Goal: Transaction & Acquisition: Purchase product/service

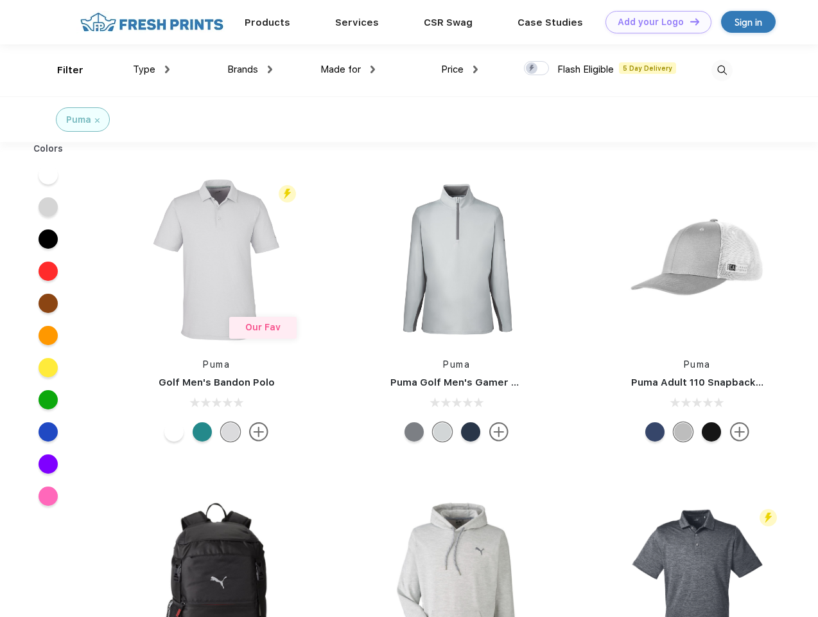
scroll to position [1, 0]
click at [654, 22] on link "Add your Logo Design Tool" at bounding box center [659, 22] width 106 height 22
click at [0, 0] on div "Design Tool" at bounding box center [0, 0] width 0 height 0
click at [689, 21] on link "Add your Logo Design Tool" at bounding box center [659, 22] width 106 height 22
click at [62, 70] on div "Filter" at bounding box center [70, 70] width 26 height 15
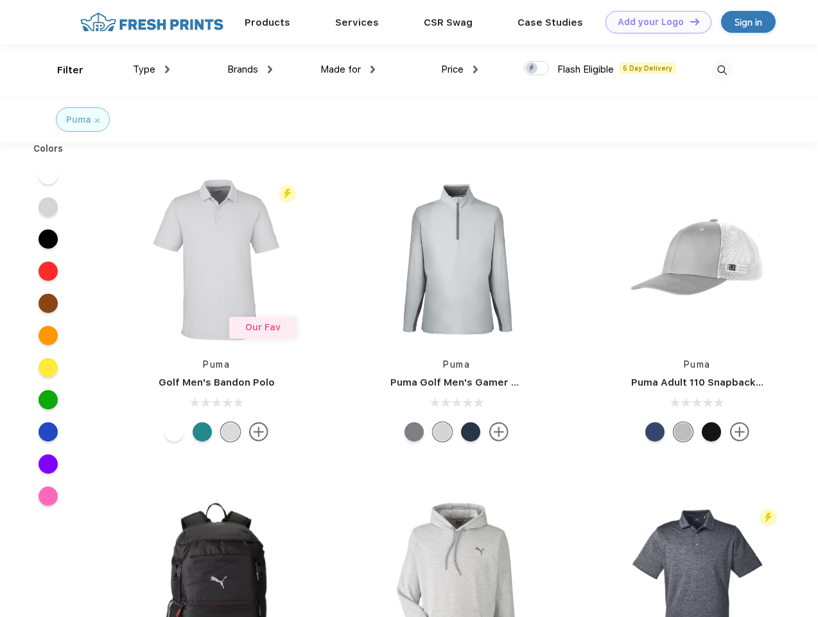
click at [152, 69] on span "Type" at bounding box center [144, 70] width 22 height 12
click at [250, 69] on span "Brands" at bounding box center [242, 70] width 31 height 12
click at [348, 69] on span "Made for" at bounding box center [341, 70] width 40 height 12
click at [460, 69] on span "Price" at bounding box center [452, 70] width 22 height 12
click at [537, 69] on div at bounding box center [536, 68] width 25 height 14
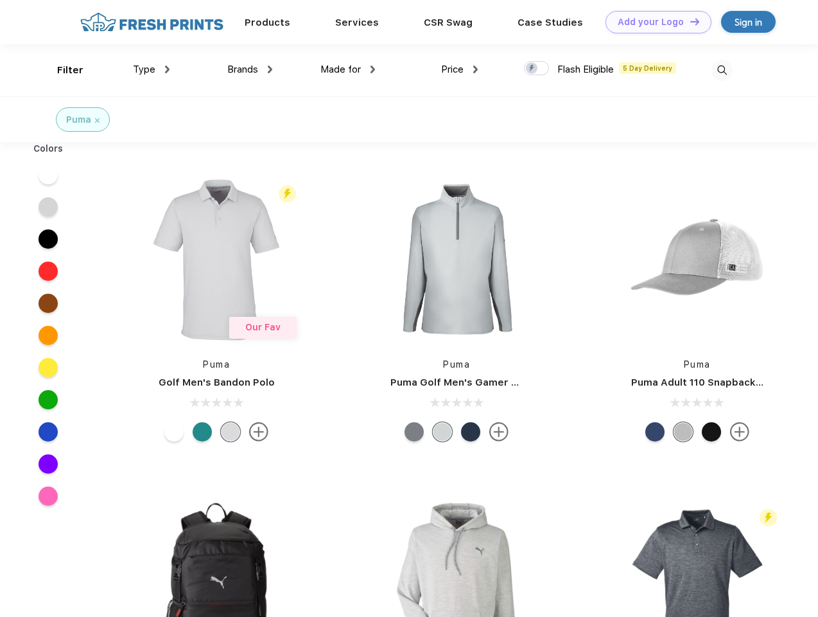
click at [532, 69] on input "checkbox" at bounding box center [528, 64] width 8 height 8
click at [722, 70] on img at bounding box center [722, 70] width 21 height 21
